Goal: Register for event/course

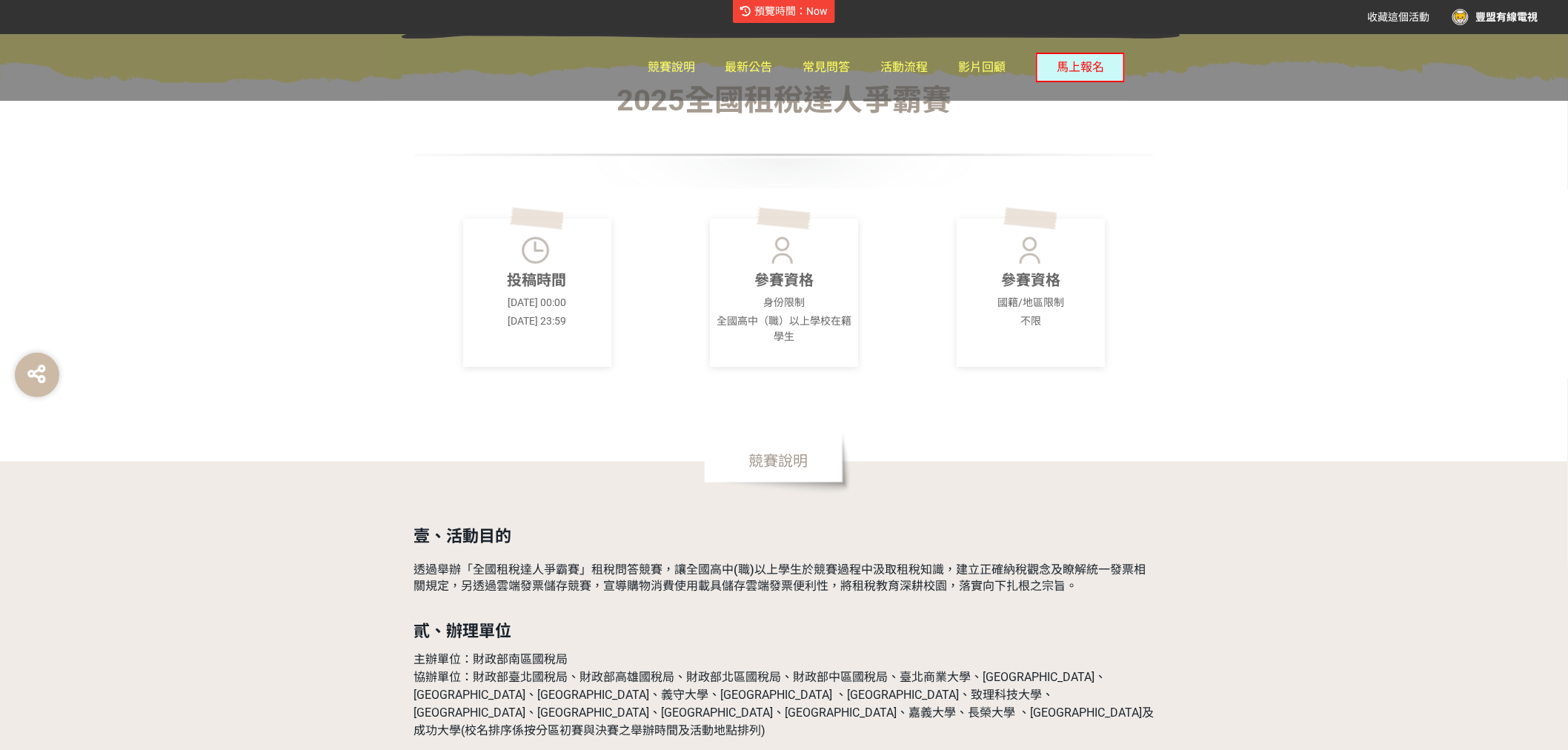
scroll to position [576, 0]
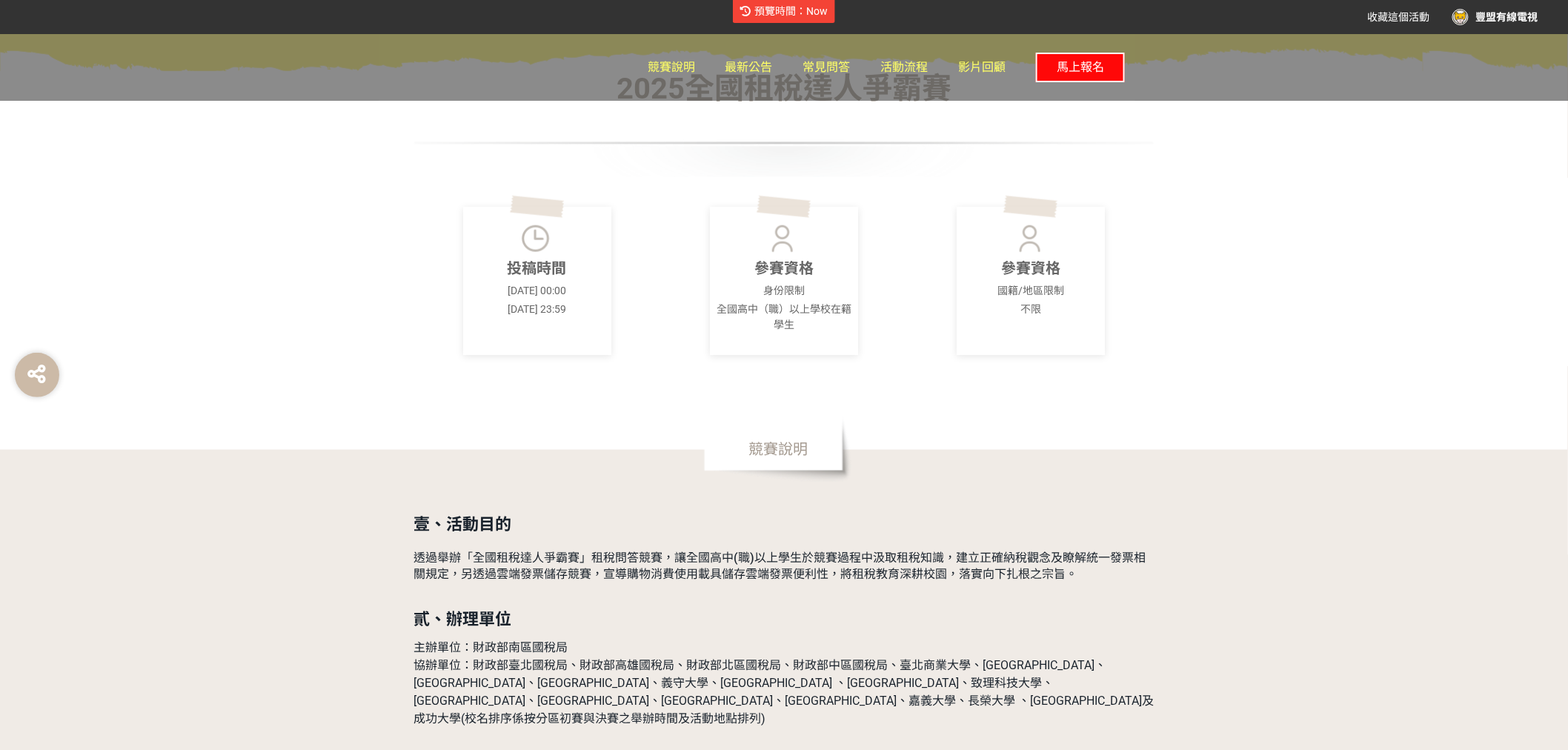
click at [1062, 63] on span "馬上報名" at bounding box center [1080, 66] width 48 height 14
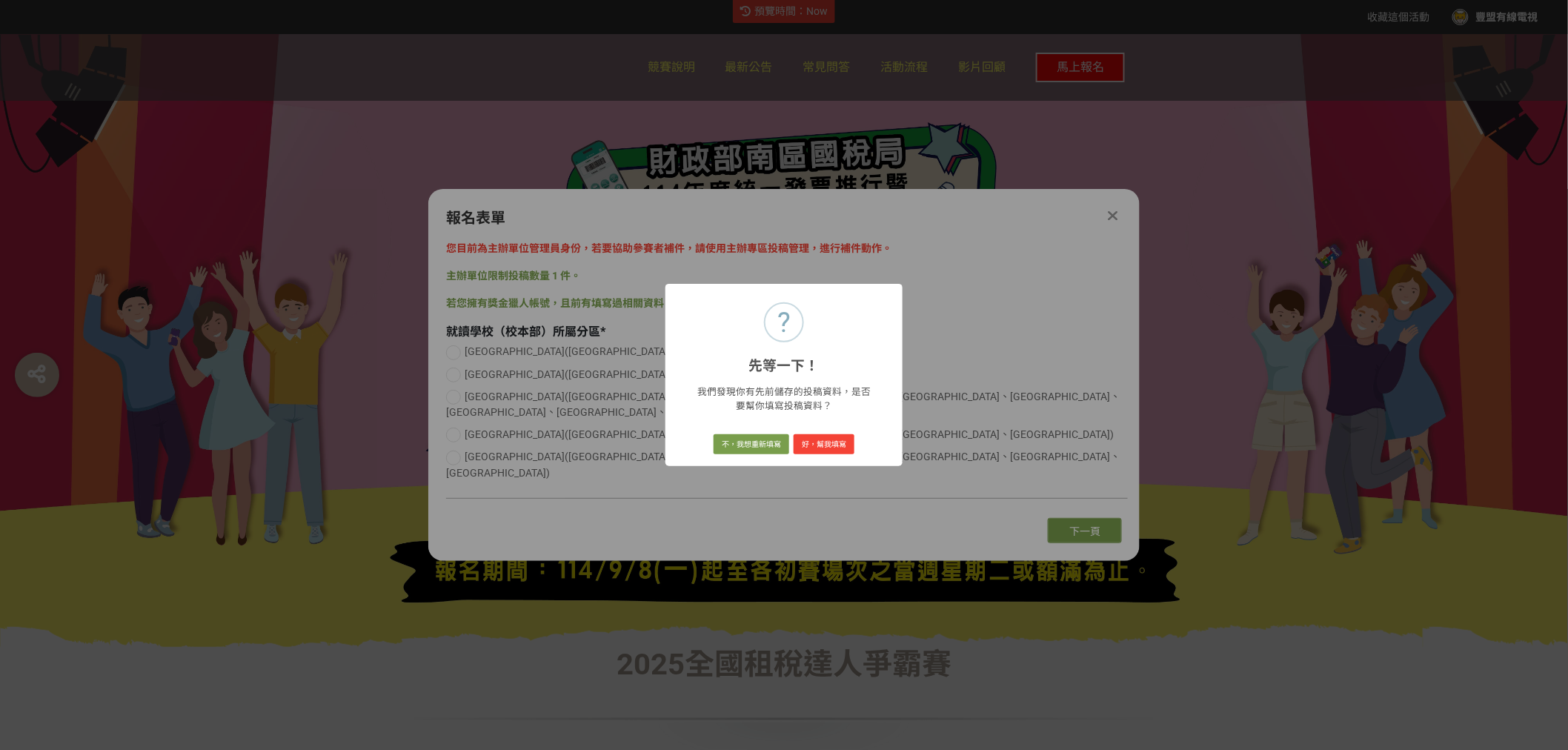
scroll to position [0, 0]
click at [739, 449] on button "不，我想重新填寫" at bounding box center [751, 445] width 76 height 21
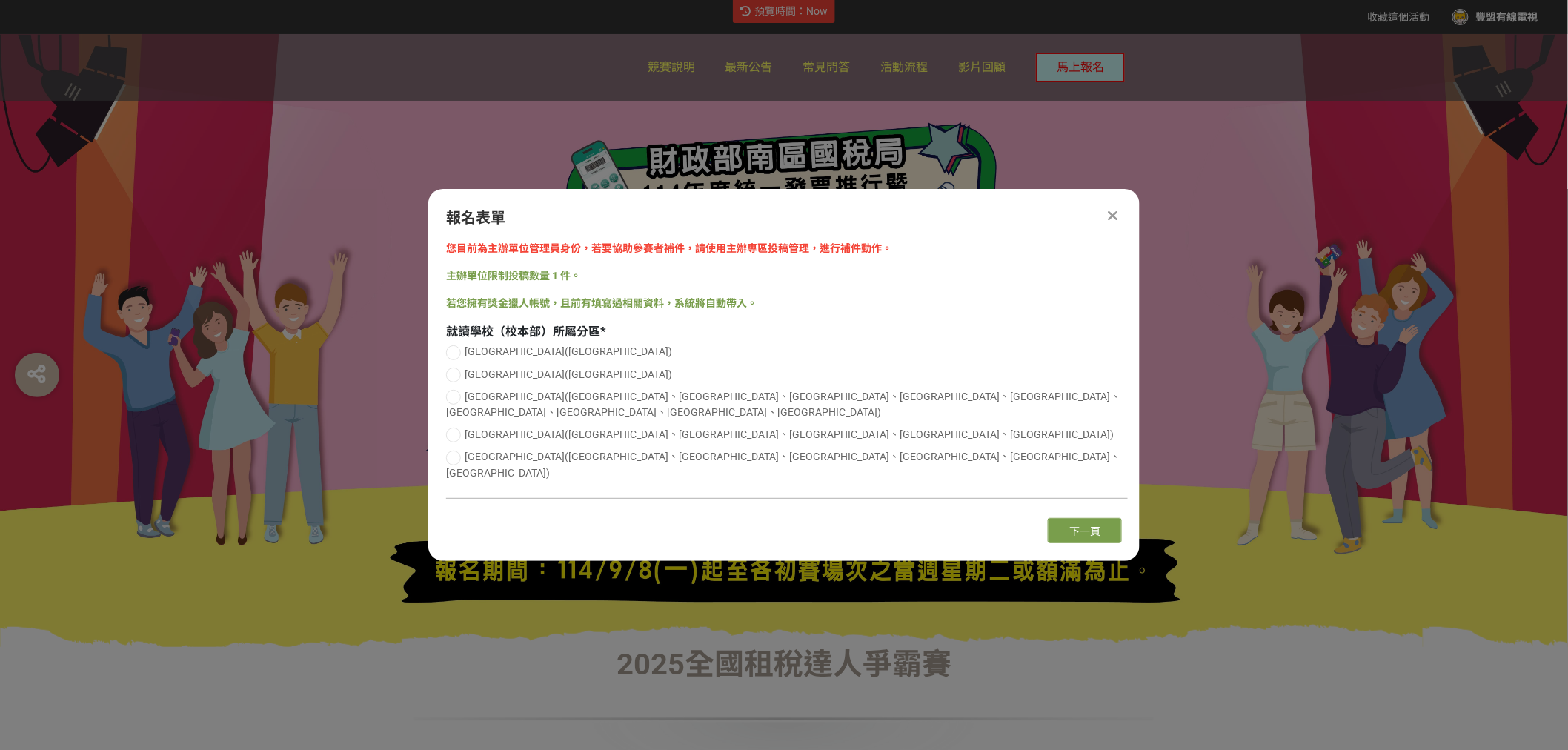
click at [449, 360] on div at bounding box center [453, 353] width 15 height 15
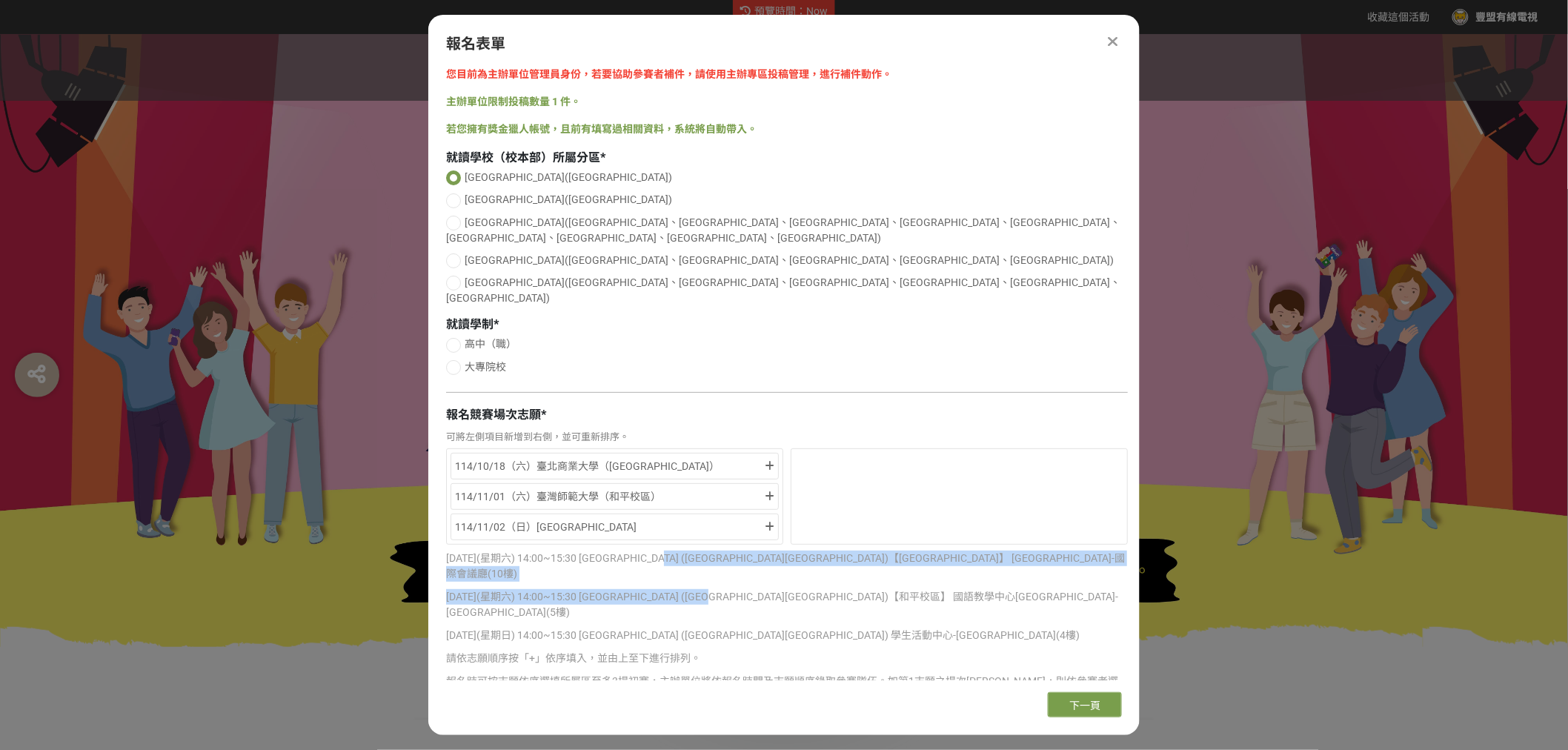
drag, startPoint x: 804, startPoint y: 535, endPoint x: 712, endPoint y: 530, distance: 92.1
click at [712, 551] on div "[DATE](星期六) 14:00~15:30 [GEOGRAPHIC_DATA] ([GEOGRAPHIC_DATA][GEOGRAPHIC_DATA])【…" at bounding box center [786, 640] width 681 height 178
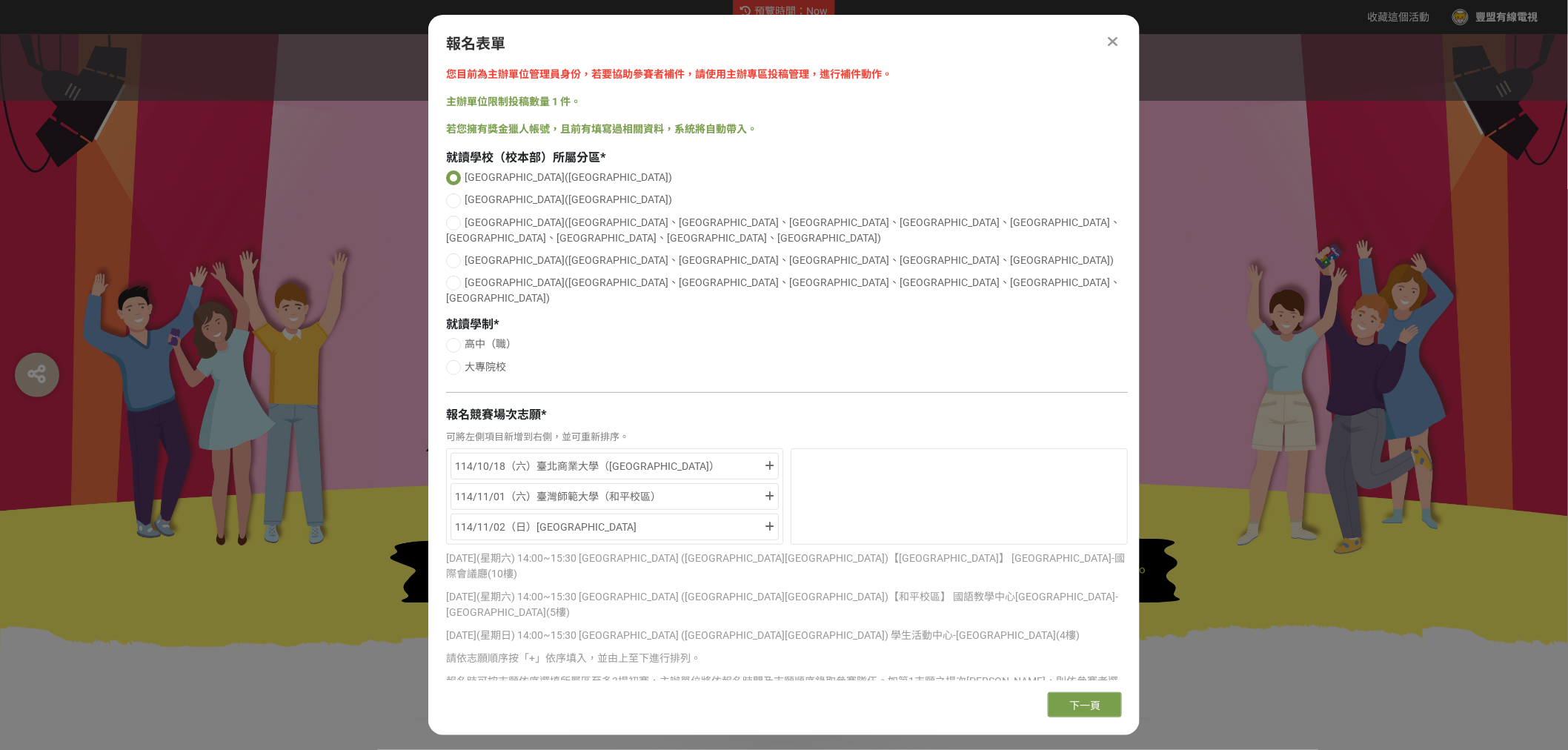
click at [918, 627] on p "[DATE](星期日) 14:00~15:30 [GEOGRAPHIC_DATA] ([GEOGRAPHIC_DATA][GEOGRAPHIC_DATA]) …" at bounding box center [786, 635] width 681 height 16
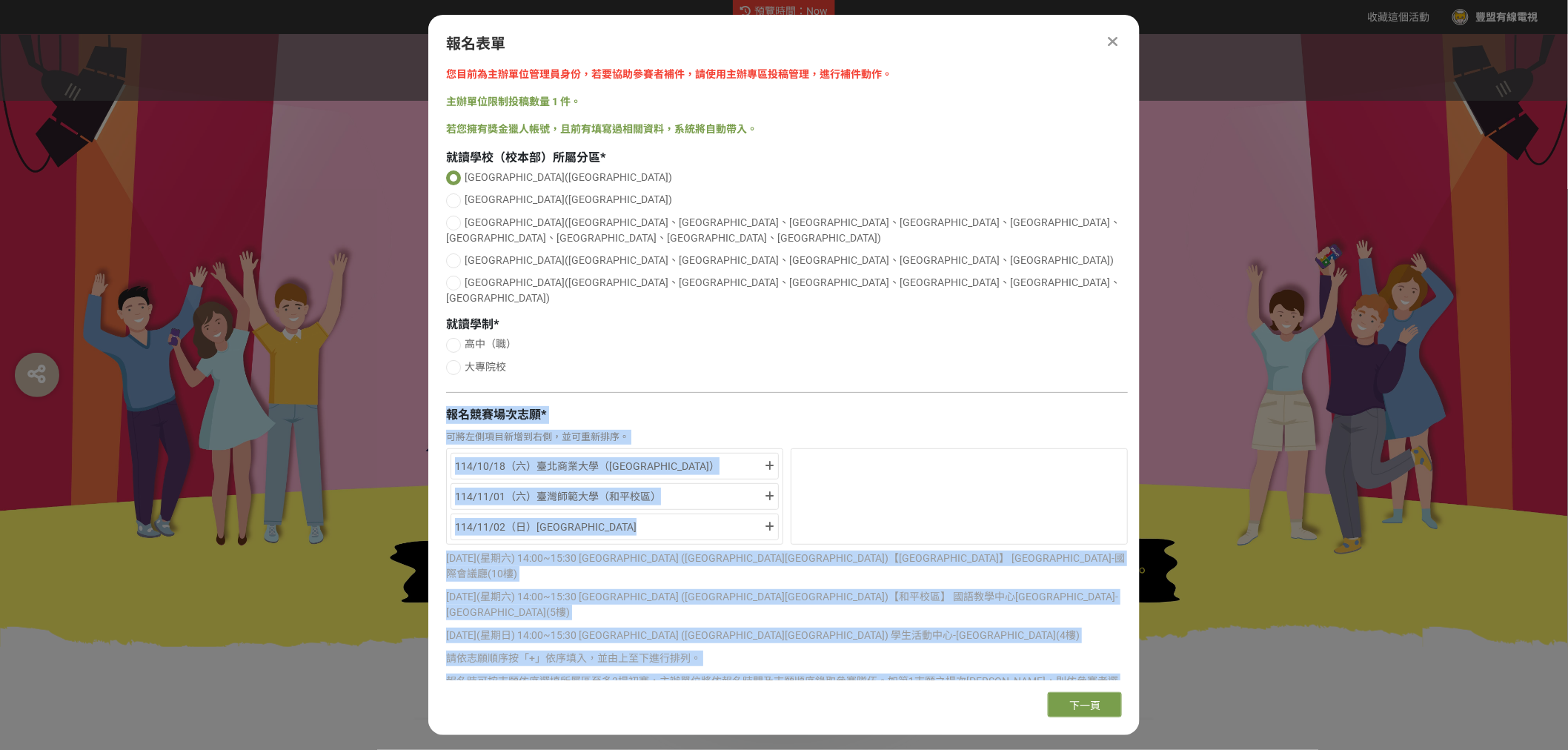
drag, startPoint x: 1033, startPoint y: 655, endPoint x: 439, endPoint y: 381, distance: 654.1
click at [439, 381] on div "您目前為主辦單位管理員身份，若要協助參賽者補件，請使用主辦專區投稿管理，進行補件動作。 主辦單位限制投稿數量 1 件。 若您擁有獎金獵人帳號，且前有填寫過相關…" at bounding box center [784, 373] width 711 height 613
copy div "loremips * dolorsitame，consec。 395/21/49（a）elitse（doei） 737/40/17（t）incidi（utla…"
click at [641, 589] on p "[DATE](星期六) 14:00~15:30 [GEOGRAPHIC_DATA] ([GEOGRAPHIC_DATA][GEOGRAPHIC_DATA])【…" at bounding box center [786, 604] width 681 height 31
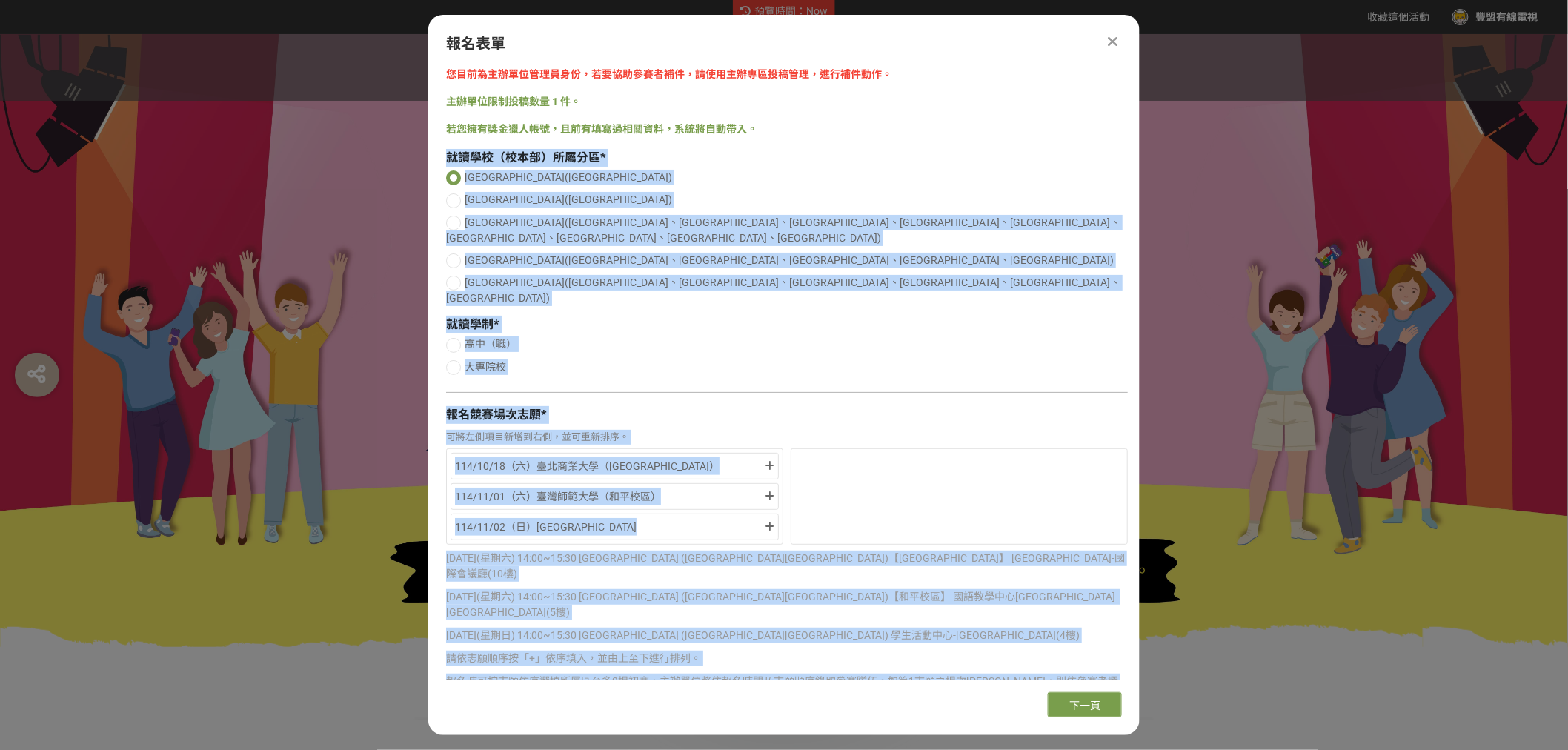
drag, startPoint x: 1040, startPoint y: 658, endPoint x: 441, endPoint y: 151, distance: 784.8
click at [441, 151] on div "您目前為主辦單位管理員身份，若要協助參賽者補件，請使用主辦專區投稿管理，進行補件動作。 主辦單位限制投稿數量 1 件。 若您擁有獎金獵人帳號，且前有填寫過相關…" at bounding box center [784, 373] width 711 height 613
click at [701, 280] on div "就讀學校（校本部）所屬分區 * [GEOGRAPHIC_DATA]([GEOGRAPHIC_DATA]) [GEOGRAPHIC_DATA]([GEOGRAP…" at bounding box center [786, 464] width 681 height 632
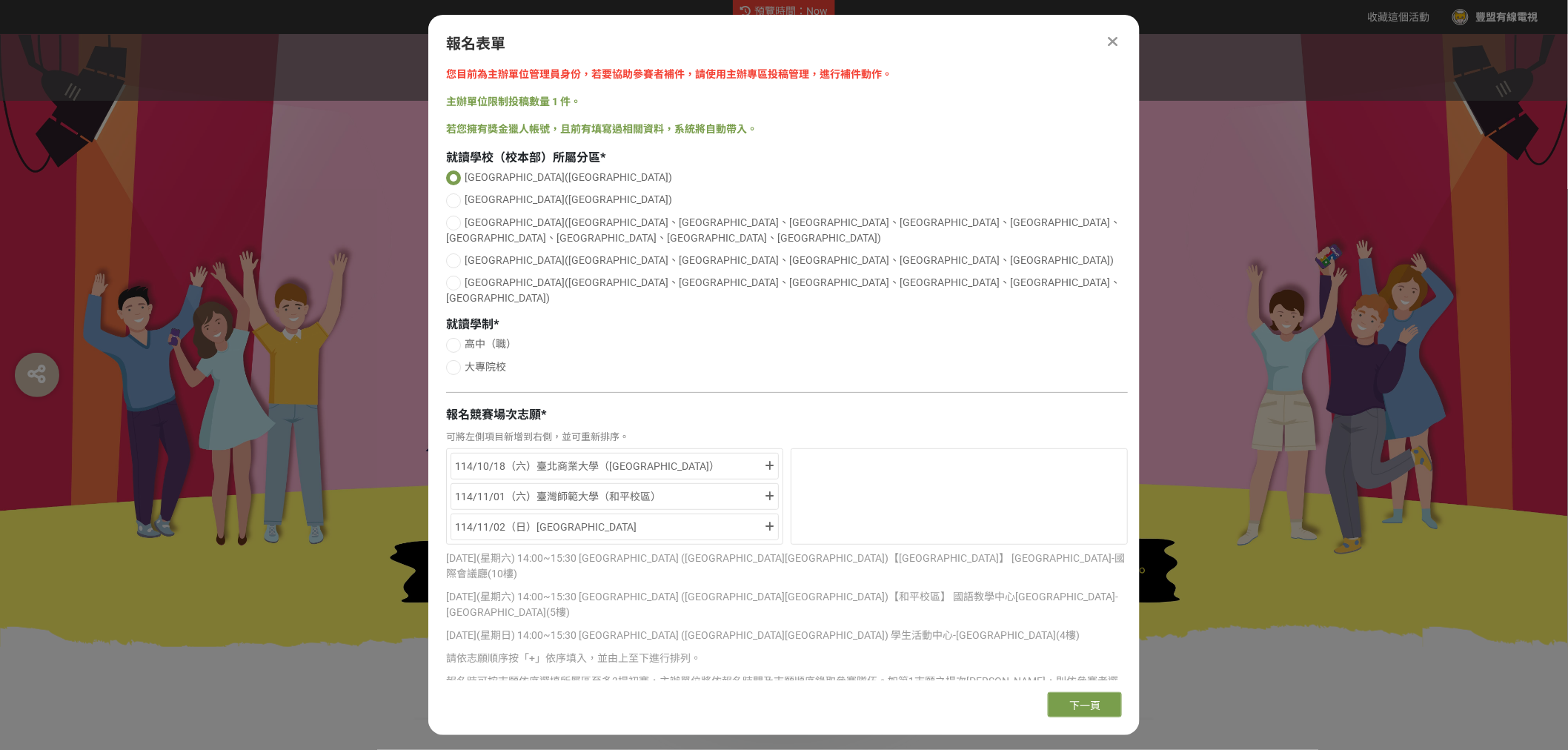
click at [453, 254] on div at bounding box center [453, 261] width 15 height 15
radio input "false"
radio input "true"
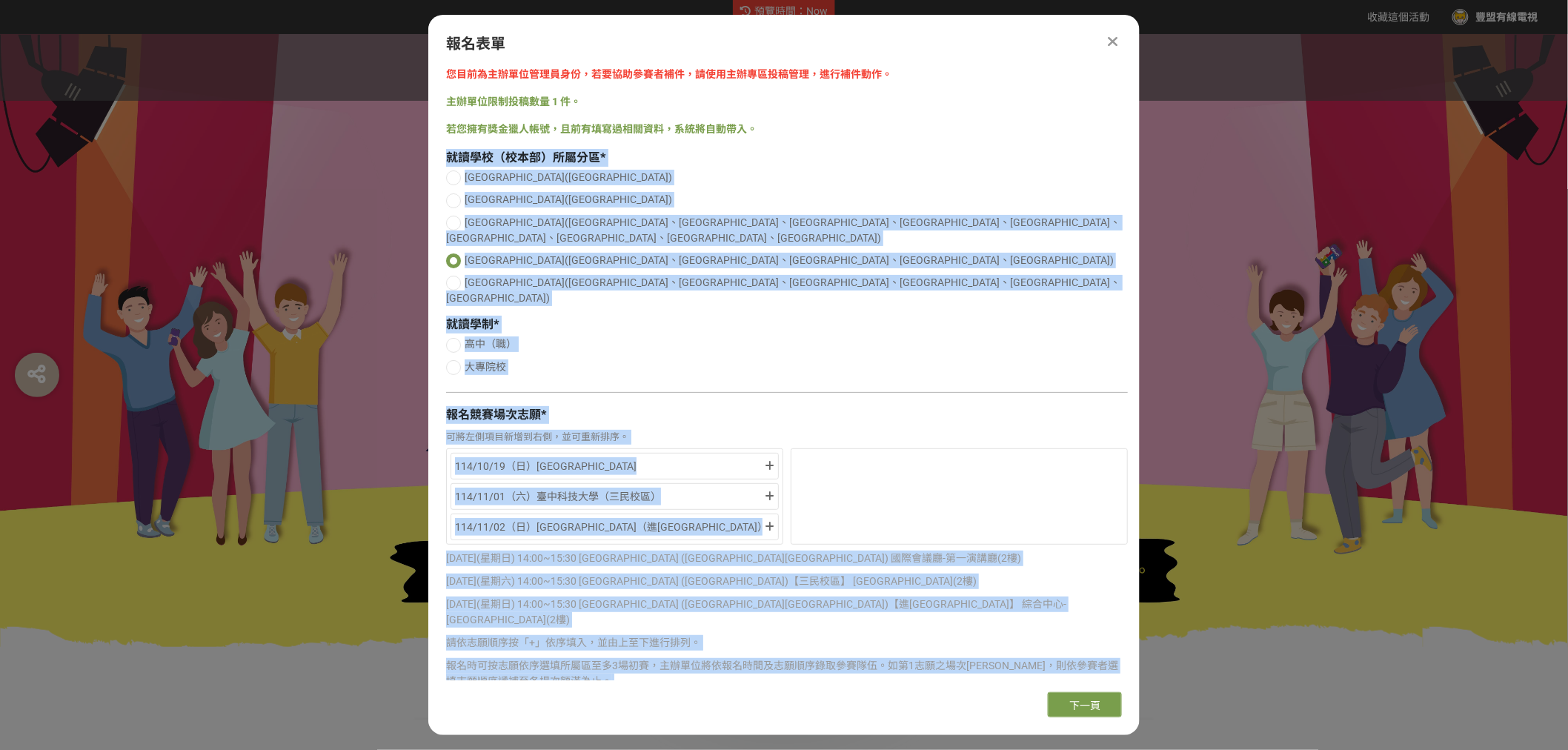
drag, startPoint x: 1038, startPoint y: 654, endPoint x: 435, endPoint y: 144, distance: 789.8
click at [435, 144] on div "您目前為主辦單位管理員身份，若要協助參賽者補件，請使用主辦專區投稿管理，進行補件動作。 主辦單位限制投稿數量 1 件。 若您擁有獎金獵人帳號，且前有填寫過相關…" at bounding box center [784, 373] width 711 height 613
copy div "lore（ips）dolo * sit(ame) con(adi) el(sed、doe、tem、inc、utl、etd、mag、ali、eni) ad(mi…"
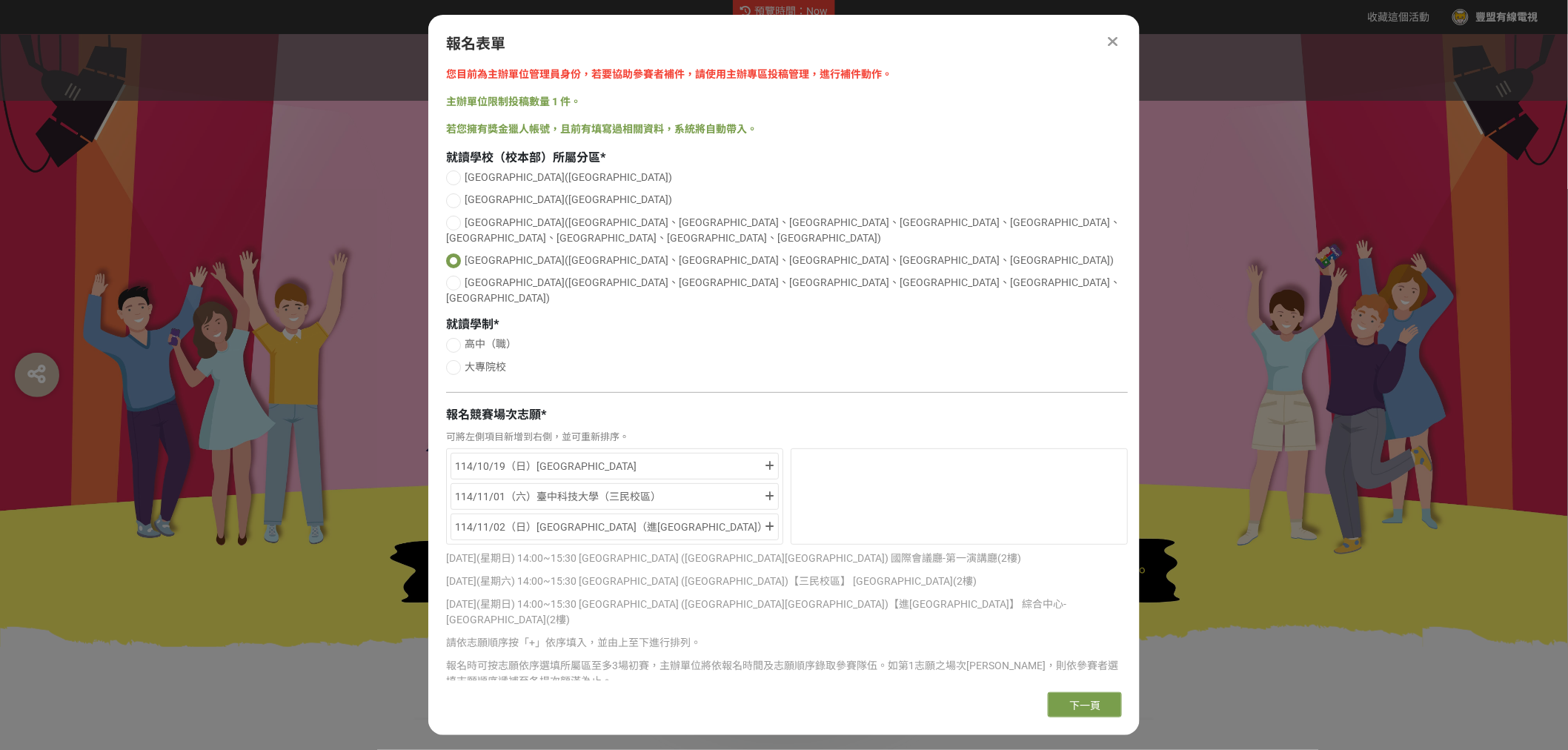
click at [1289, 486] on div at bounding box center [784, 340] width 1568 height 613
drag, startPoint x: 239, startPoint y: 224, endPoint x: 300, endPoint y: 51, distance: 183.4
click at [240, 223] on div at bounding box center [784, 340] width 1568 height 613
click at [1112, 38] on icon at bounding box center [1113, 41] width 9 height 15
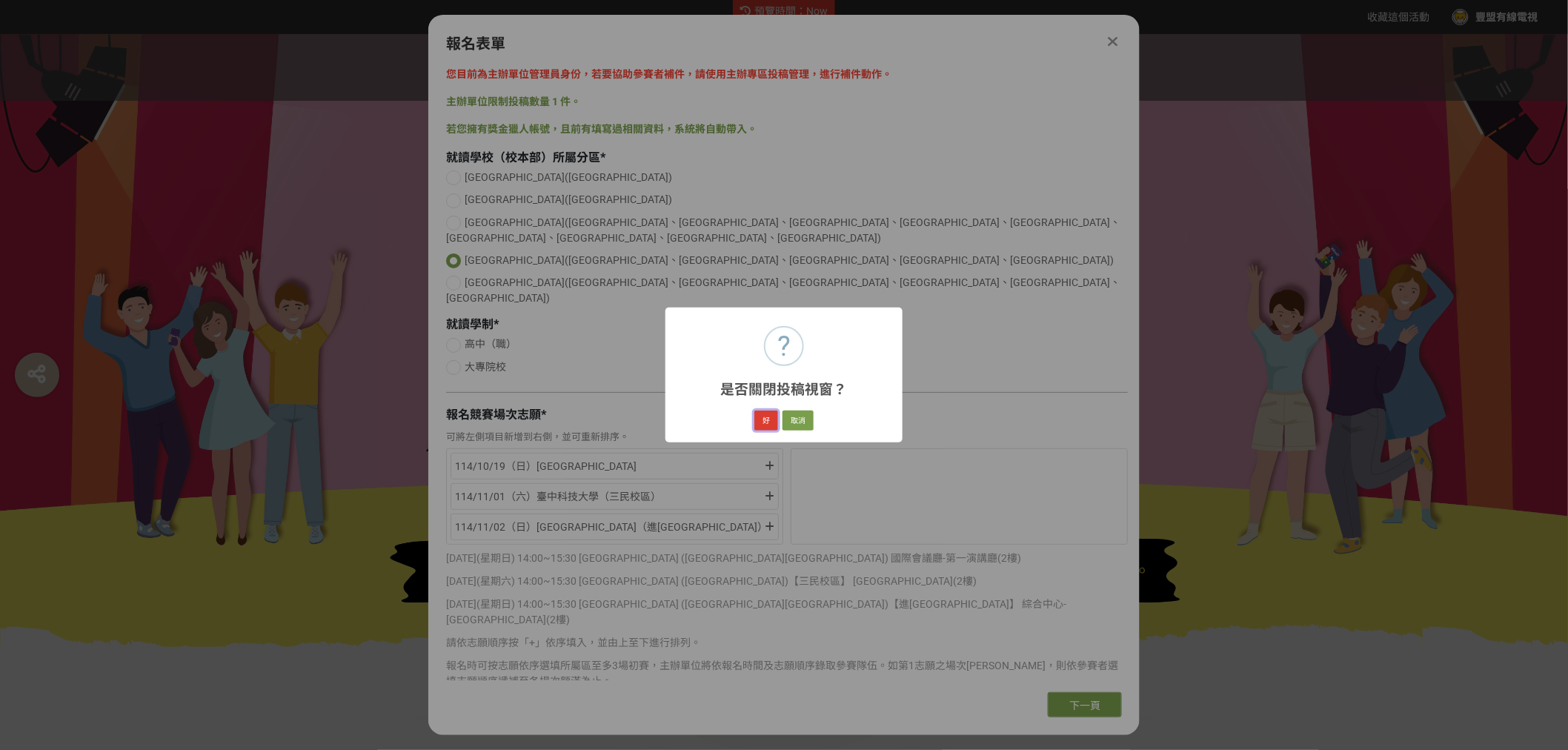
click at [768, 417] on button "好" at bounding box center [766, 421] width 23 height 21
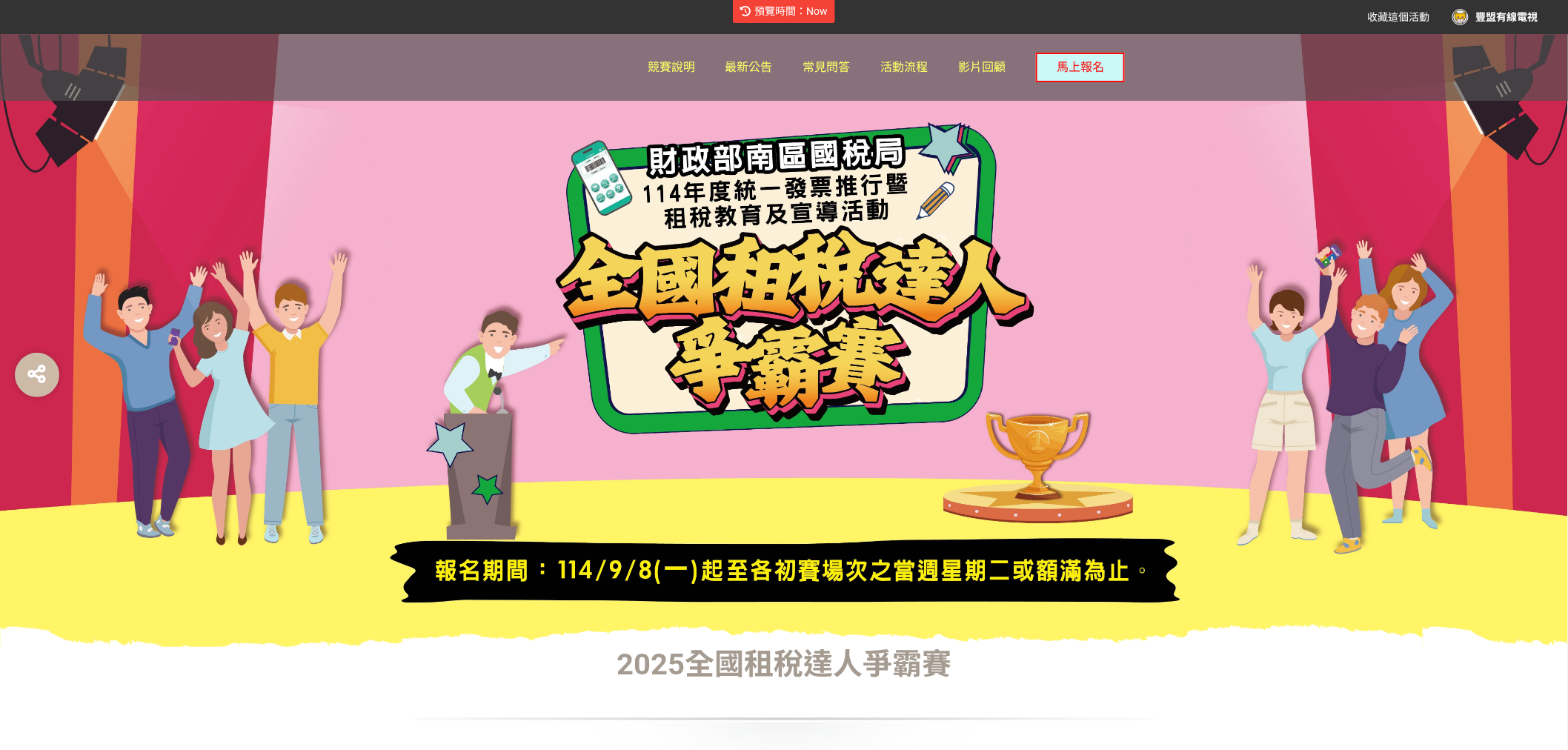
scroll to position [390, 0]
